Goal: Book appointment/travel/reservation

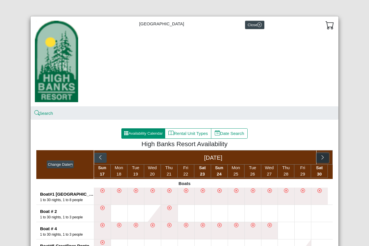
click at [322, 157] on icon "chevron right" at bounding box center [322, 157] width 5 height 5
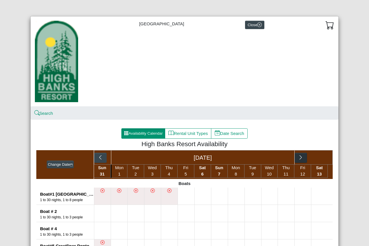
click at [322, 157] on div "[DATE]" at bounding box center [213, 157] width 239 height 14
click at [299, 158] on icon "chevron right" at bounding box center [300, 157] width 5 height 5
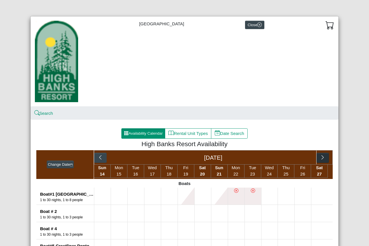
click at [299, 158] on div "[DATE]" at bounding box center [213, 158] width 206 height 14
click at [320, 160] on icon "chevron right" at bounding box center [322, 157] width 5 height 5
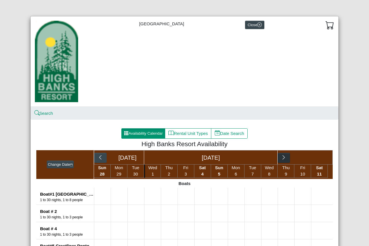
click at [319, 160] on div "[DATE] [DATE]" at bounding box center [213, 157] width 239 height 14
click at [283, 158] on icon "chevron right" at bounding box center [283, 157] width 5 height 5
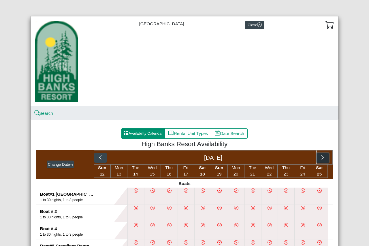
click at [322, 158] on icon "chevron right" at bounding box center [322, 157] width 5 height 5
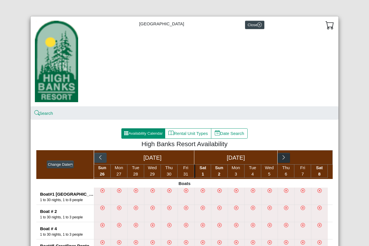
click at [322, 158] on div "[DATE] [DATE]" at bounding box center [213, 157] width 239 height 14
click at [284, 157] on icon "chevron right" at bounding box center [283, 157] width 5 height 5
click at [284, 157] on div "[DATE]" at bounding box center [213, 158] width 206 height 14
click at [320, 160] on icon "chevron right" at bounding box center [322, 157] width 5 height 5
click at [320, 160] on div "[DATE] [DATE]" at bounding box center [213, 157] width 239 height 14
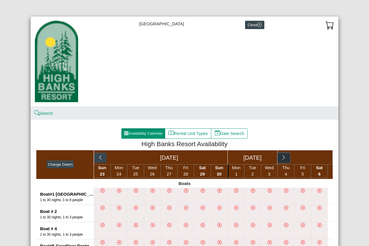
click at [283, 158] on icon "chevron right" at bounding box center [284, 157] width 2 height 4
click at [282, 158] on div "[DATE]" at bounding box center [213, 158] width 206 height 14
click at [320, 159] on icon "chevron right" at bounding box center [322, 157] width 5 height 5
click at [320, 159] on div "[DATE]" at bounding box center [213, 157] width 239 height 14
click at [283, 159] on icon "chevron right" at bounding box center [283, 157] width 5 height 5
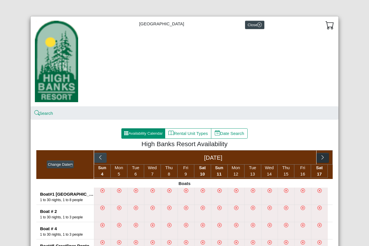
click at [283, 159] on div "[DATE]" at bounding box center [213, 158] width 206 height 14
click at [320, 157] on icon "chevron right" at bounding box center [322, 157] width 5 height 5
click at [320, 157] on div "[DATE]" at bounding box center [213, 157] width 239 height 14
click at [299, 157] on icon "chevron right" at bounding box center [300, 157] width 2 height 4
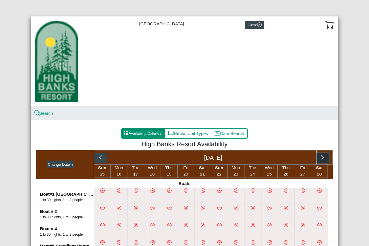
click at [321, 158] on icon "chevron right" at bounding box center [322, 157] width 2 height 4
click at [299, 159] on icon "chevron right" at bounding box center [300, 157] width 5 height 5
click at [320, 159] on icon "chevron right" at bounding box center [322, 157] width 5 height 5
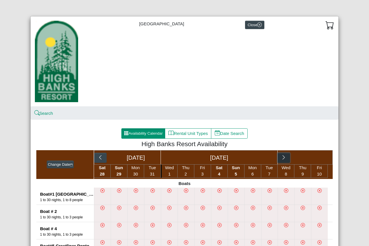
click at [282, 156] on icon "chevron right" at bounding box center [283, 157] width 5 height 5
click at [321, 156] on icon "chevron right" at bounding box center [322, 157] width 5 height 5
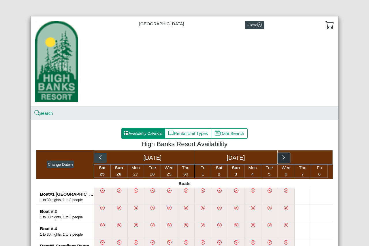
click at [281, 157] on icon "chevron right" at bounding box center [283, 157] width 5 height 5
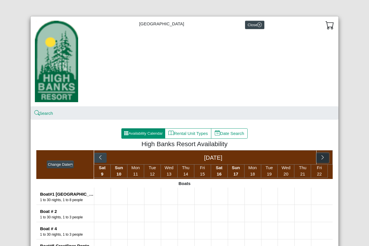
click at [320, 158] on icon "chevron right" at bounding box center [322, 157] width 5 height 5
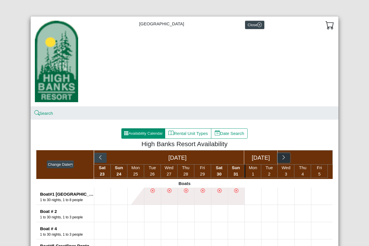
click at [283, 159] on icon "chevron right" at bounding box center [284, 157] width 2 height 4
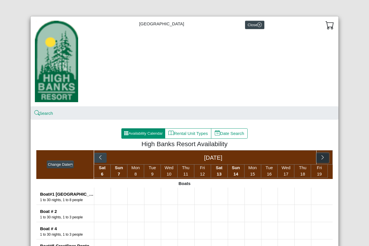
click at [321, 156] on icon "chevron right" at bounding box center [322, 157] width 5 height 5
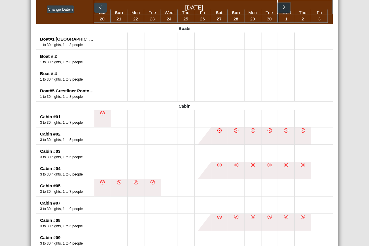
scroll to position [110, 0]
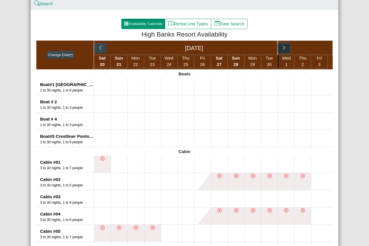
click at [281, 46] on icon "chevron right" at bounding box center [283, 47] width 5 height 5
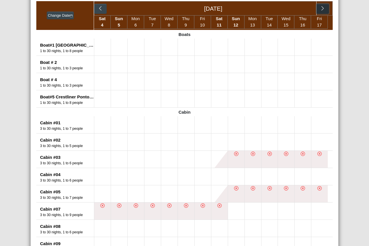
scroll to position [101, 0]
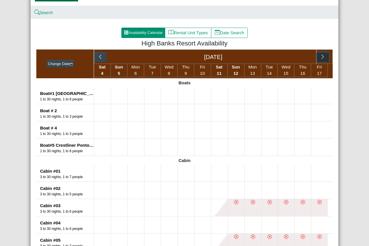
click at [320, 58] on icon "chevron right" at bounding box center [322, 56] width 5 height 5
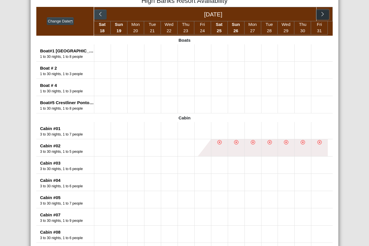
scroll to position [122, 0]
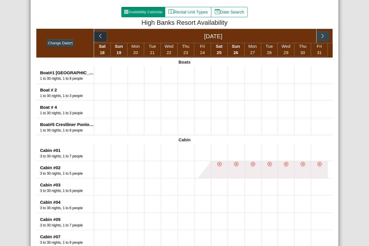
click at [100, 37] on icon "chevron left" at bounding box center [100, 35] width 5 height 5
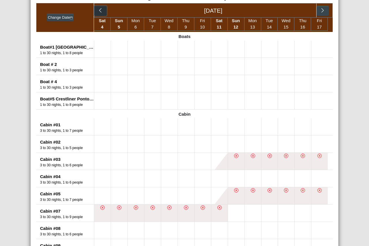
scroll to position [144, 0]
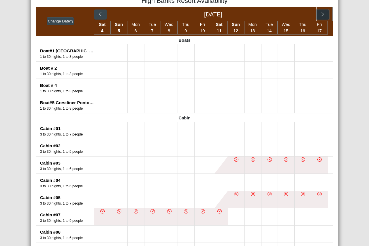
click at [321, 16] on icon "chevron right" at bounding box center [322, 14] width 5 height 5
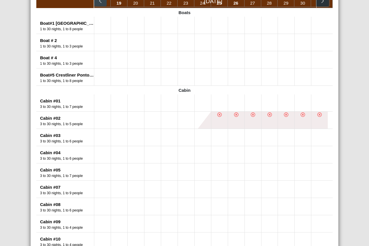
scroll to position [137, 0]
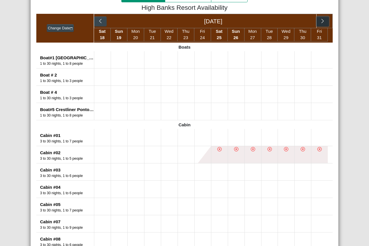
click at [322, 21] on icon "chevron right" at bounding box center [322, 20] width 5 height 5
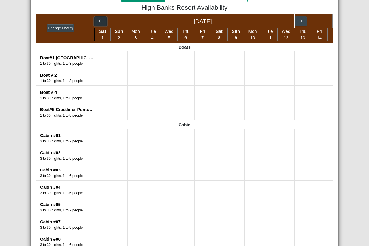
click at [98, 21] on icon "chevron left" at bounding box center [100, 20] width 5 height 5
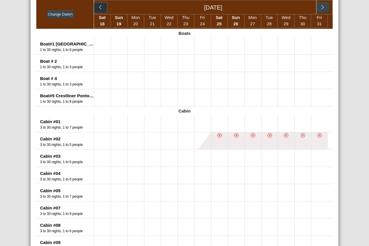
scroll to position [144, 0]
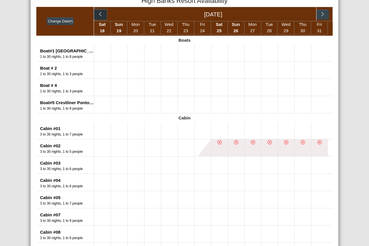
click at [98, 13] on icon "chevron left" at bounding box center [100, 14] width 5 height 5
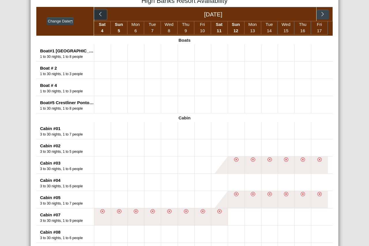
click at [98, 14] on icon "chevron left" at bounding box center [100, 14] width 5 height 5
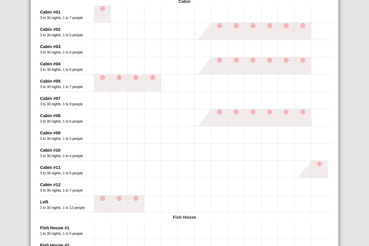
scroll to position [268, 0]
